Goal: Understand process/instructions: Learn how to perform a task or action

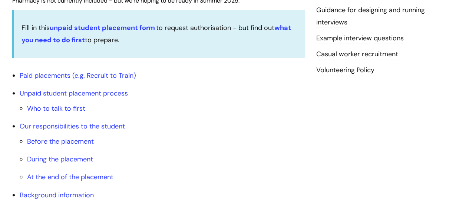
scroll to position [259, 0]
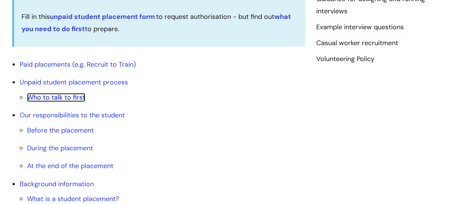
click at [76, 96] on link "Who to talk to first" at bounding box center [56, 97] width 58 height 9
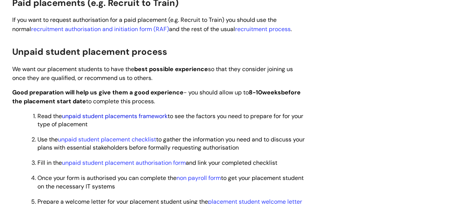
scroll to position [553, 0]
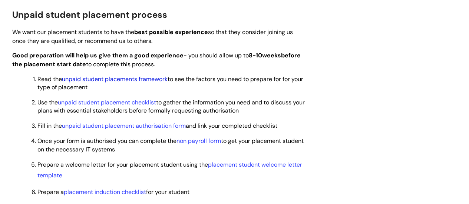
click at [129, 80] on link "unpaid student placements framework" at bounding box center [115, 79] width 106 height 8
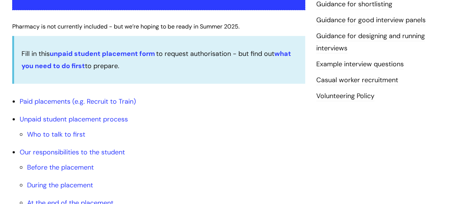
scroll to position [296, 0]
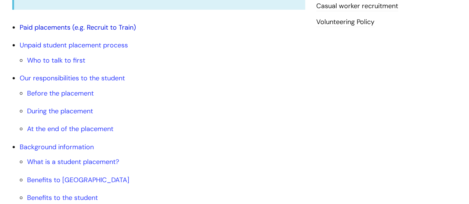
click at [55, 28] on link "Paid placements (e.g. Recruit to Train)" at bounding box center [78, 27] width 116 height 9
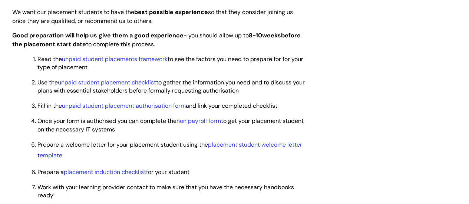
scroll to position [584, 0]
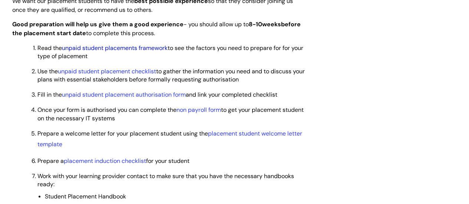
click at [124, 47] on link "unpaid student placements framework" at bounding box center [115, 48] width 106 height 8
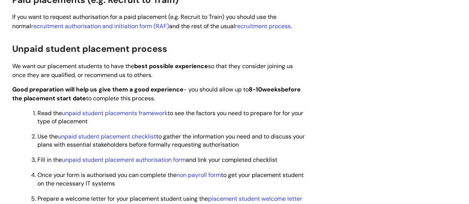
scroll to position [556, 0]
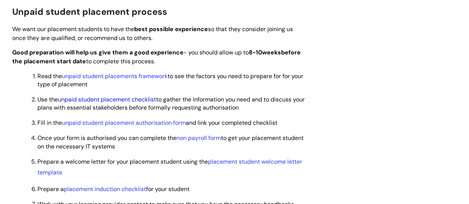
click at [107, 98] on link "unpaid student placement checklist" at bounding box center [107, 100] width 98 height 8
